Goal: Information Seeking & Learning: Compare options

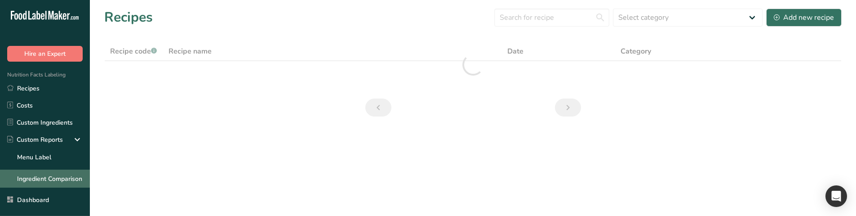
click at [46, 172] on link "Ingredient Comparison" at bounding box center [45, 178] width 90 height 18
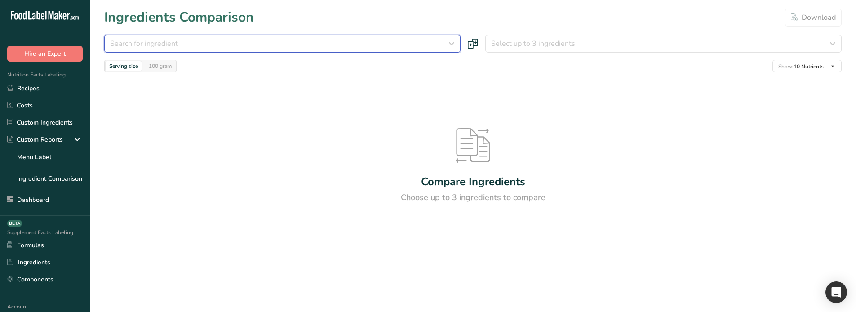
click at [317, 42] on div "Search for ingredient" at bounding box center [279, 43] width 339 height 11
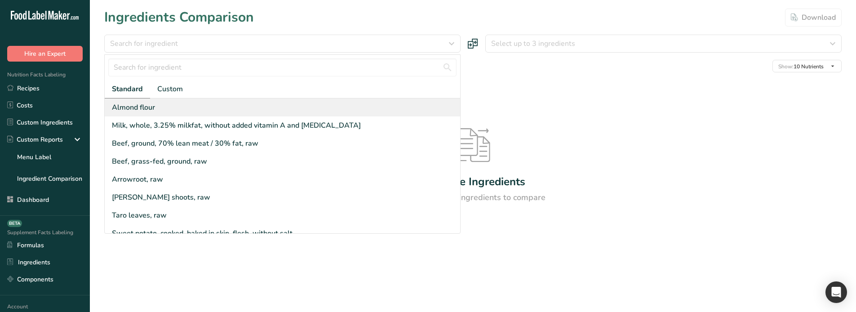
click at [309, 108] on div "Almond flour" at bounding box center [282, 107] width 355 height 18
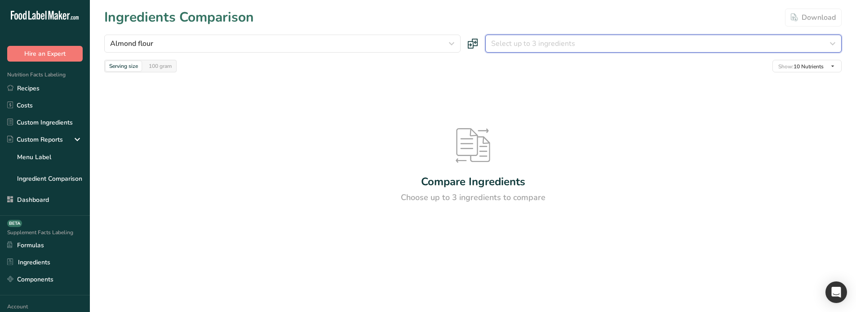
click at [561, 41] on span "Select up to 3 ingredients" at bounding box center [533, 43] width 84 height 11
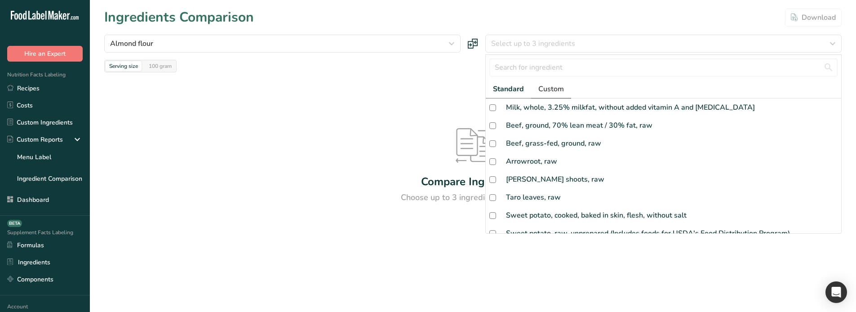
click at [549, 96] on link "Custom" at bounding box center [551, 89] width 40 height 18
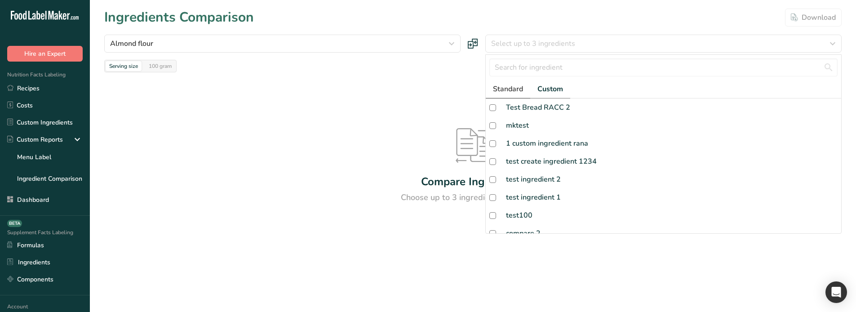
click at [513, 85] on span "Standard" at bounding box center [508, 89] width 30 height 11
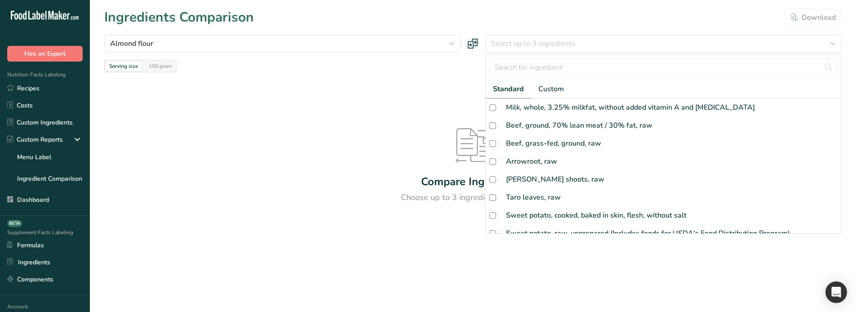
click at [522, 115] on div "Milk, whole, 3.25% milkfat, without added vitamin A and [MEDICAL_DATA]" at bounding box center [663, 107] width 355 height 18
checkbox input "true"
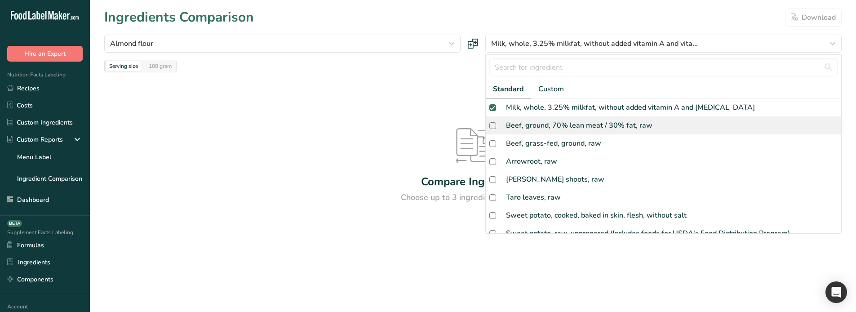
click at [526, 132] on div "Beef, ground, 70% lean meat / 30% fat, raw" at bounding box center [663, 125] width 355 height 18
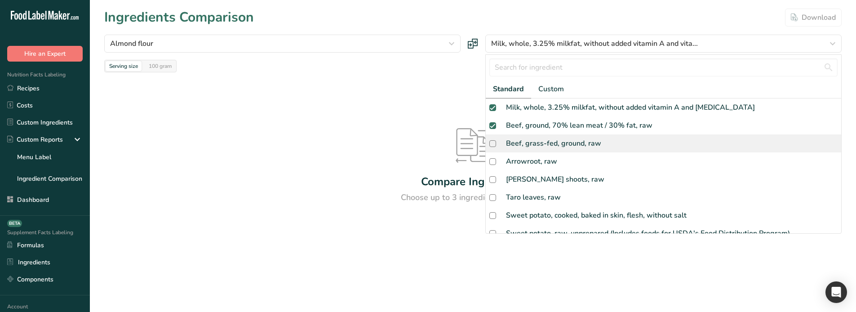
checkbox input "true"
click at [529, 150] on div "Beef, grass-fed, ground, raw" at bounding box center [663, 143] width 355 height 18
checkbox input "true"
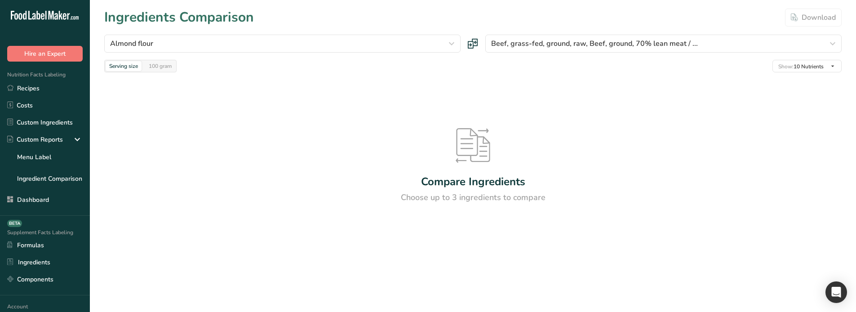
click at [384, 88] on div "Compare Ingredients Choose up to 3 ingredients to compare" at bounding box center [472, 165] width 737 height 187
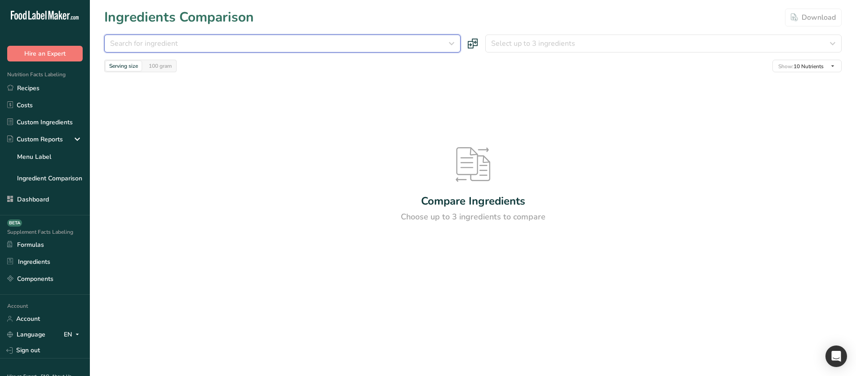
click at [364, 39] on div "Search for ingredient" at bounding box center [279, 43] width 339 height 11
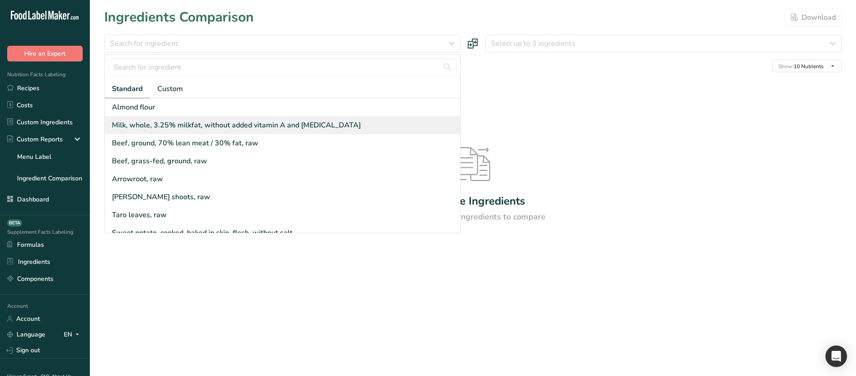
click at [313, 124] on div "Milk, whole, 3.25% milkfat, without added vitamin A and [MEDICAL_DATA]" at bounding box center [236, 125] width 249 height 11
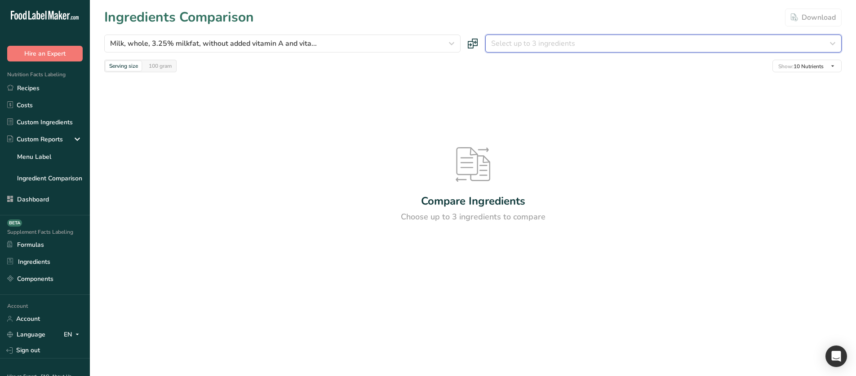
click at [525, 49] on button "Select up to 3 ingredients" at bounding box center [663, 44] width 356 height 18
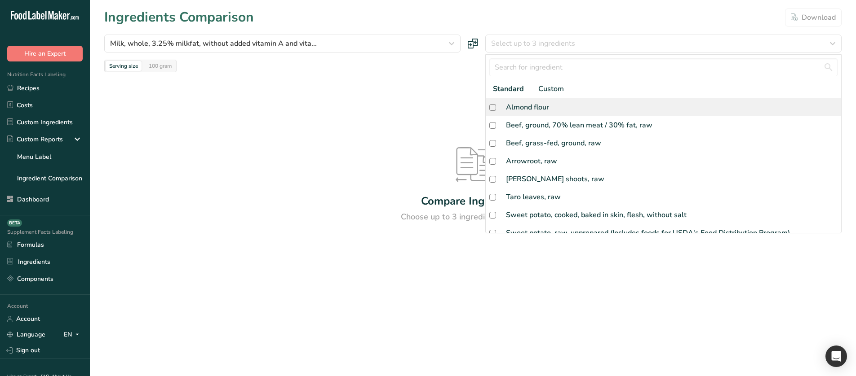
click at [543, 114] on div "Almond flour" at bounding box center [663, 107] width 355 height 18
checkbox input "true"
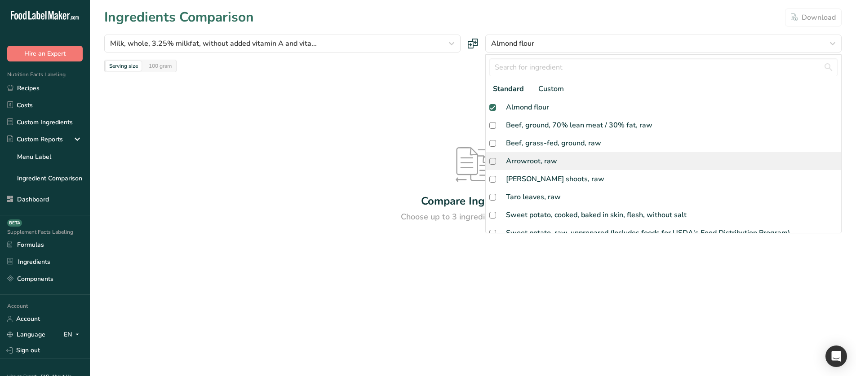
drag, startPoint x: 546, startPoint y: 138, endPoint x: 548, endPoint y: 155, distance: 16.8
click at [546, 140] on div "Beef, grass-fed, ground, raw" at bounding box center [553, 143] width 95 height 11
checkbox input "true"
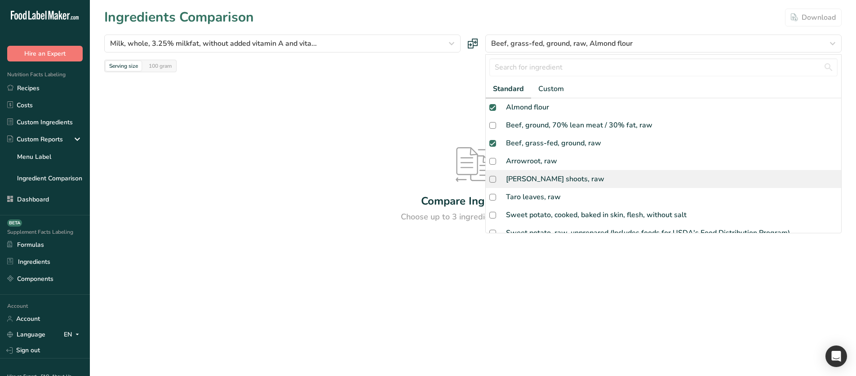
click at [547, 173] on div "[PERSON_NAME] shoots, raw" at bounding box center [663, 179] width 355 height 18
checkbox input "true"
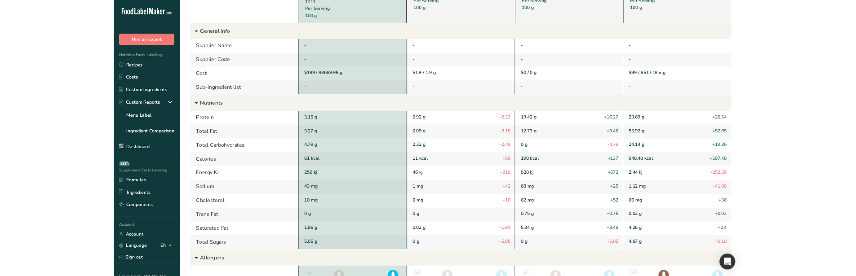
scroll to position [71, 0]
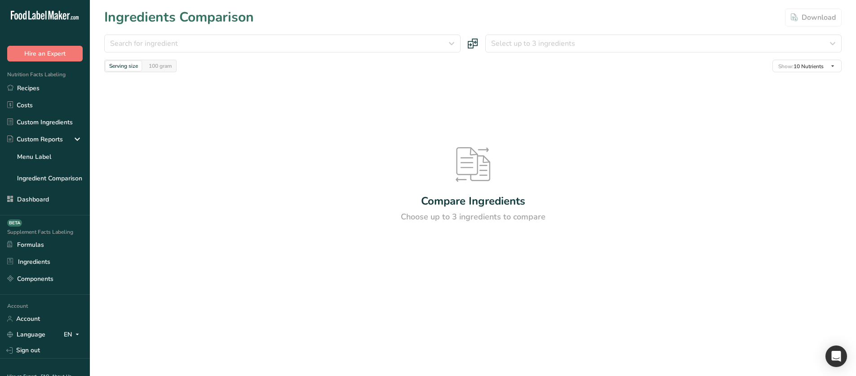
click at [301, 53] on div "Search for ingredient Standard Custom Almond flour Milk, whole, 3.25% milkfat, …" at bounding box center [472, 54] width 737 height 38
click at [305, 50] on button "Search for ingredient" at bounding box center [282, 44] width 356 height 18
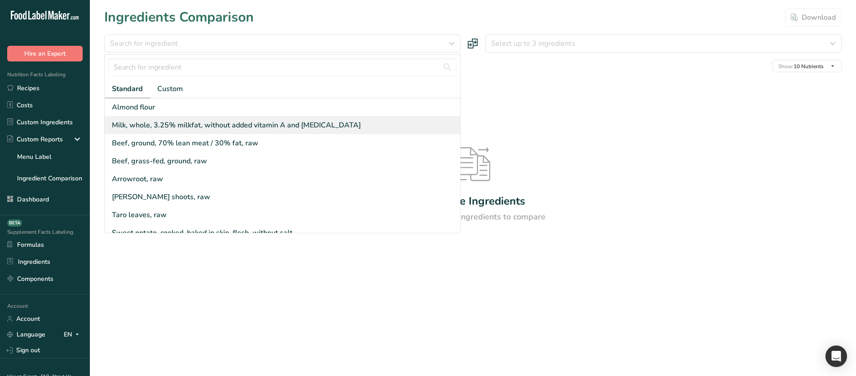
click at [278, 127] on div "Milk, whole, 3.25% milkfat, without added vitamin A and [MEDICAL_DATA]" at bounding box center [236, 125] width 249 height 11
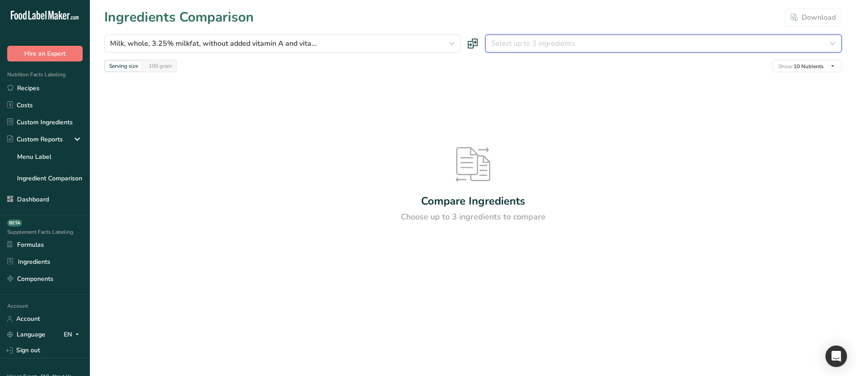
drag, startPoint x: 524, startPoint y: 47, endPoint x: 532, endPoint y: 75, distance: 29.0
click at [524, 47] on span "Select up to 3 ingredients" at bounding box center [533, 43] width 84 height 11
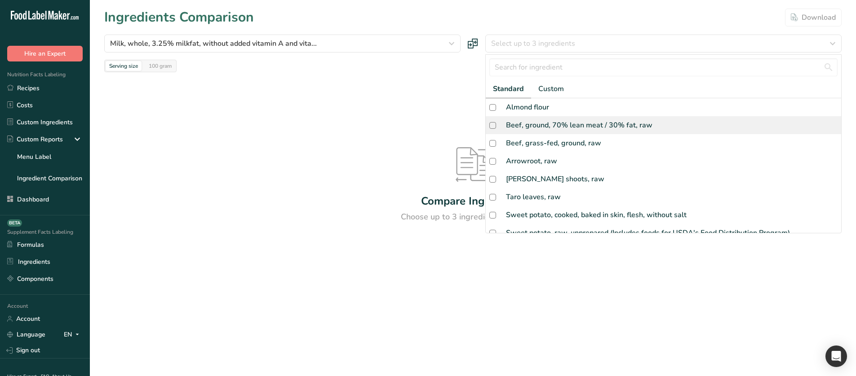
click at [534, 121] on div "Beef, ground, 70% lean meat / 30% fat, raw" at bounding box center [579, 125] width 146 height 11
checkbox input "true"
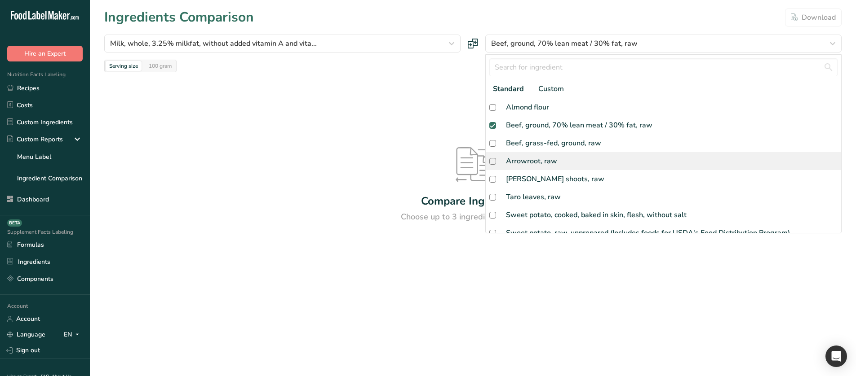
click at [529, 155] on div "Arrowroot, raw" at bounding box center [663, 161] width 355 height 18
checkbox input "true"
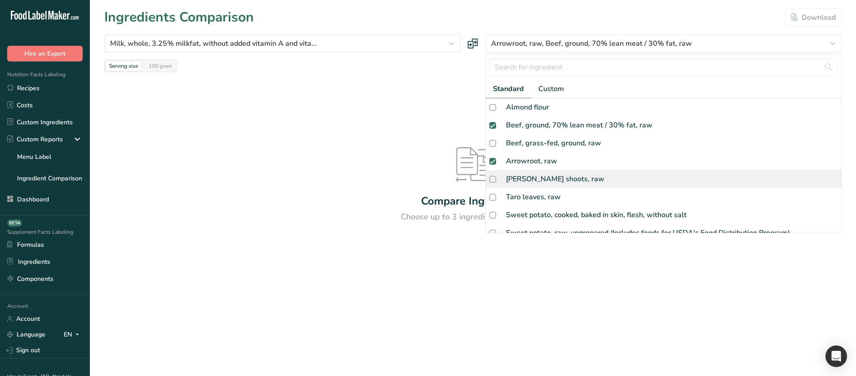
click at [534, 187] on div "[PERSON_NAME] shoots, raw" at bounding box center [663, 179] width 355 height 18
checkbox input "true"
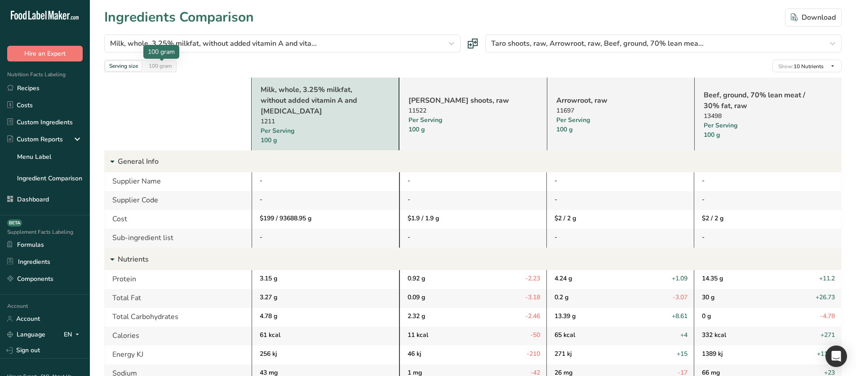
click at [157, 66] on div "100 gram" at bounding box center [160, 66] width 30 height 10
click at [126, 66] on div "Serving size" at bounding box center [124, 66] width 36 height 10
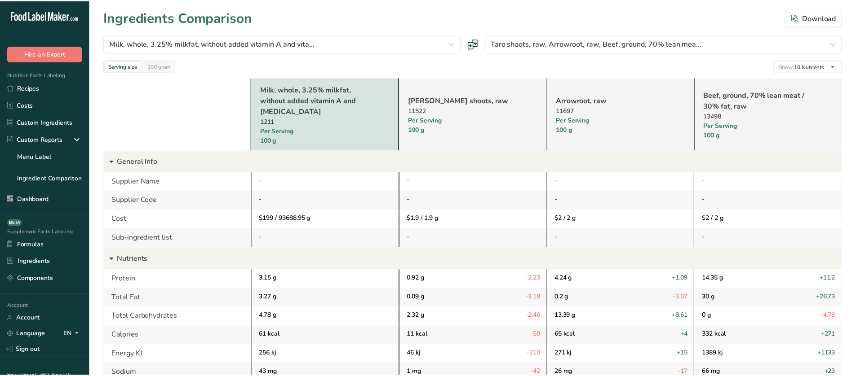
scroll to position [251, 0]
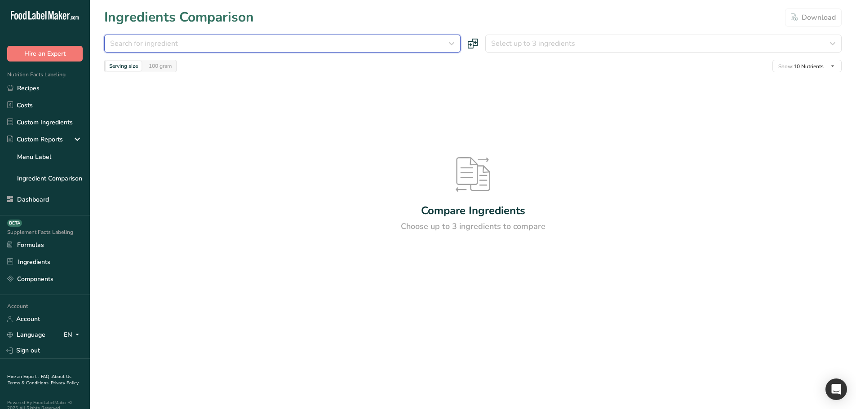
click at [359, 46] on div "Search for ingredient" at bounding box center [279, 43] width 339 height 11
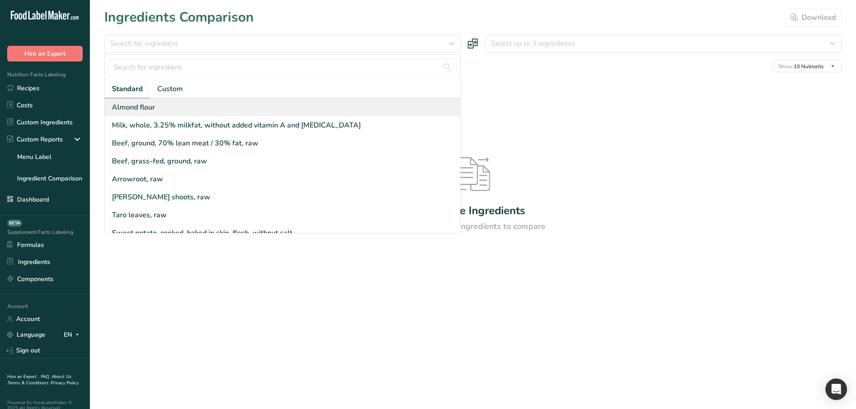
click at [318, 108] on div "Almond flour" at bounding box center [282, 107] width 355 height 18
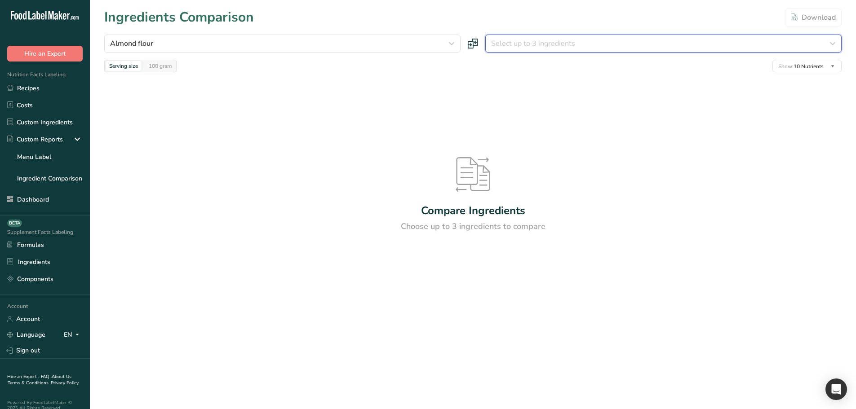
click at [530, 41] on span "Select up to 3 ingredients" at bounding box center [533, 43] width 84 height 11
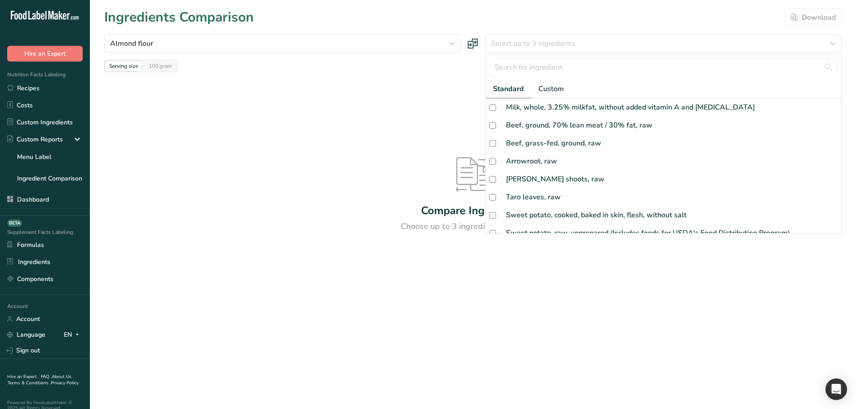
click at [510, 97] on link "Standard" at bounding box center [508, 89] width 45 height 18
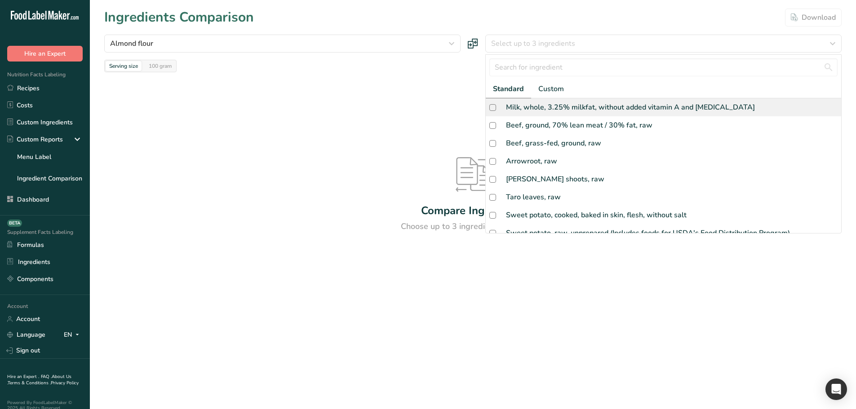
click at [509, 110] on div "Milk, whole, 3.25% milkfat, without added vitamin A and [MEDICAL_DATA]" at bounding box center [630, 107] width 249 height 11
checkbox input "true"
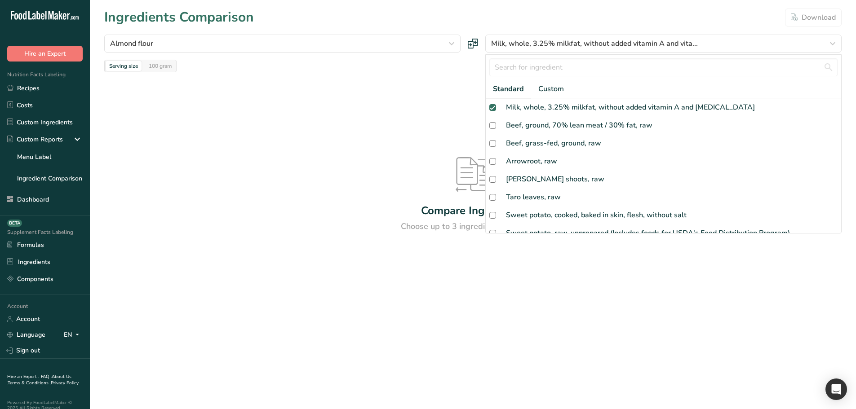
click at [410, 107] on div "Compare Ingredients Choose up to 3 ingredients to compare" at bounding box center [472, 195] width 737 height 246
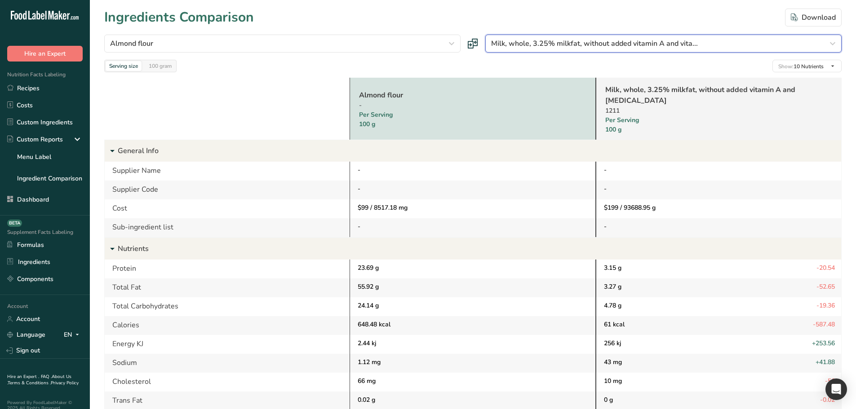
click at [712, 48] on div "Milk, whole, 3.25% milkfat, without added vitamin A and vita..." at bounding box center [660, 43] width 339 height 11
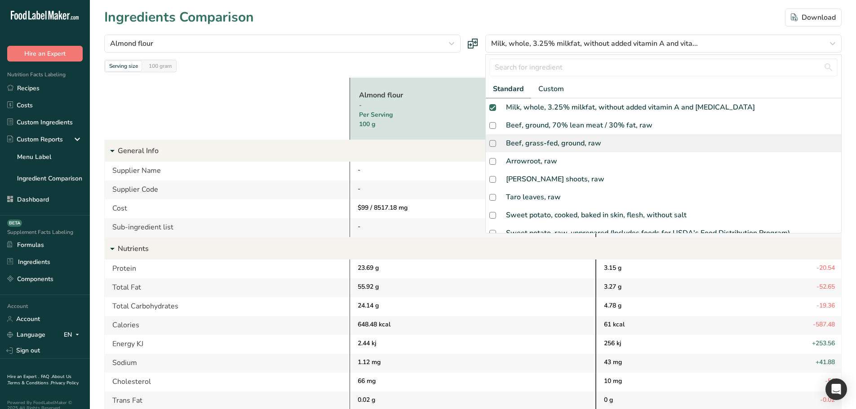
click at [640, 138] on div "Beef, grass-fed, ground, raw" at bounding box center [663, 143] width 355 height 18
checkbox input "true"
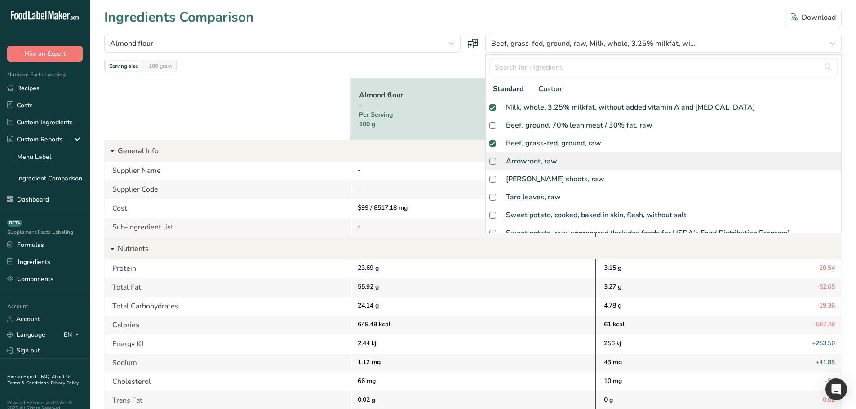
click at [620, 168] on div "Arrowroot, raw" at bounding box center [663, 161] width 355 height 18
checkbox input "true"
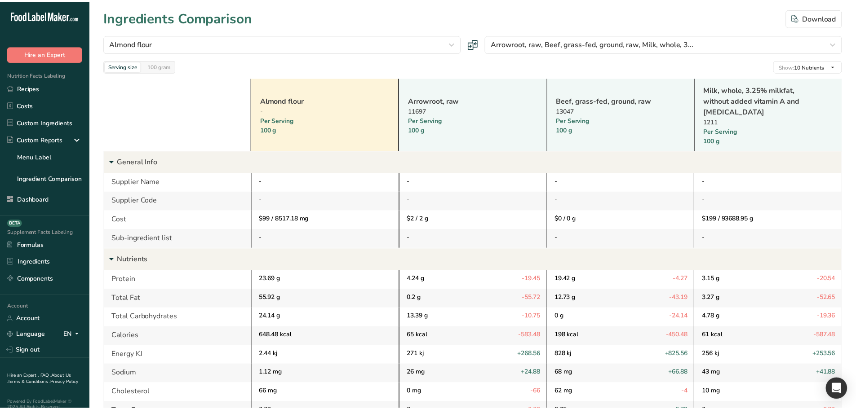
scroll to position [218, 0]
